Goal: Task Accomplishment & Management: Use online tool/utility

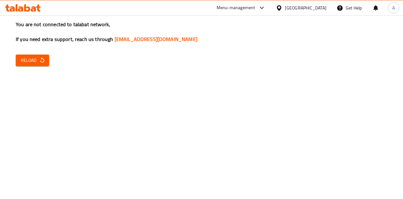
click at [29, 65] on button "Reload" at bounding box center [32, 60] width 33 height 12
click at [24, 52] on div "You are not connected to talabat network, If you need extra support, reach us t…" at bounding box center [201, 99] width 403 height 199
click at [25, 60] on span "Reload" at bounding box center [32, 60] width 23 height 8
click at [36, 59] on span "Reload" at bounding box center [32, 60] width 23 height 8
click at [41, 59] on icon "button" at bounding box center [42, 59] width 4 height 5
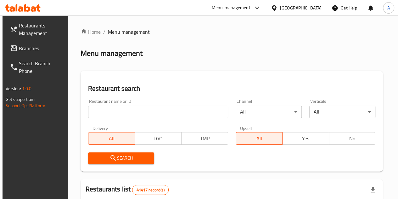
click at [145, 108] on input "search" at bounding box center [158, 111] width 140 height 13
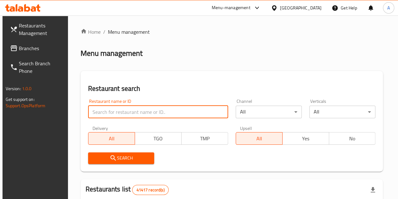
click at [140, 107] on input "search" at bounding box center [158, 111] width 140 height 13
paste input "663962"
type input "663962"
click button "Search" at bounding box center [121, 158] width 66 height 12
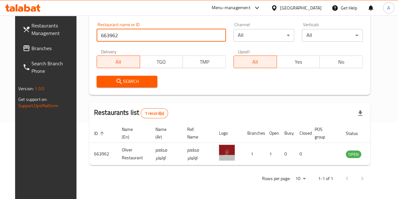
scroll to position [77, 0]
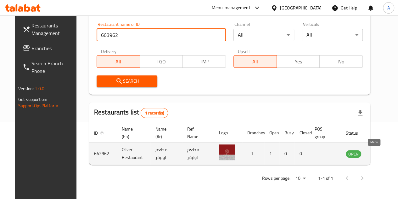
click at [379, 153] on icon "enhanced table" at bounding box center [382, 153] width 7 height 5
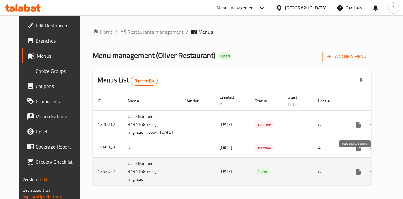
scroll to position [0, 23]
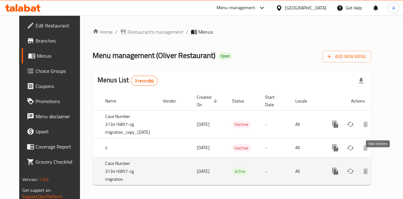
click at [378, 168] on icon "enhanced table" at bounding box center [381, 171] width 6 height 6
